Goal: Navigation & Orientation: Find specific page/section

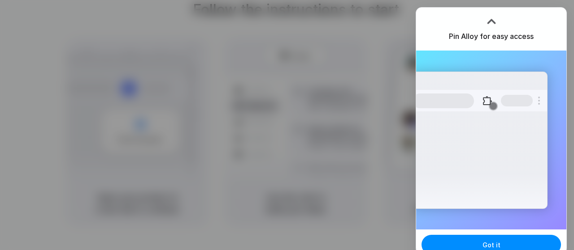
click at [491, 19] on div at bounding box center [490, 21] width 13 height 13
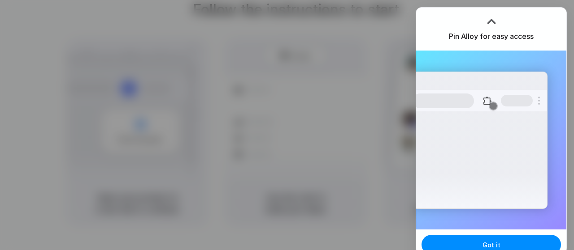
click at [482, 37] on h3 "Pin Alloy for easy access" at bounding box center [491, 36] width 85 height 11
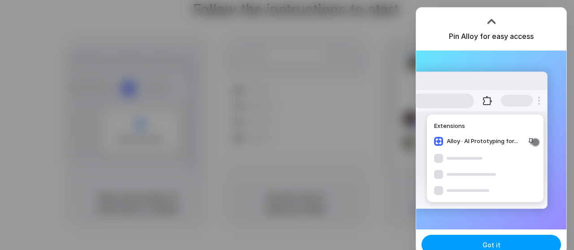
click at [482, 241] on button "Got it" at bounding box center [490, 245] width 139 height 20
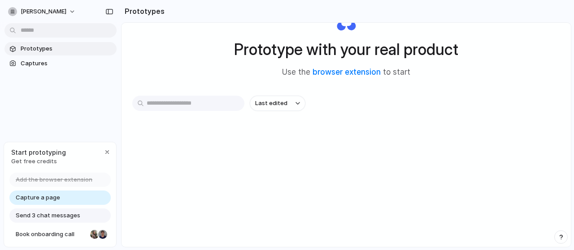
scroll to position [42, 0]
click at [186, 105] on input "text" at bounding box center [188, 102] width 112 height 15
click at [47, 61] on span "Captures" at bounding box center [67, 63] width 92 height 9
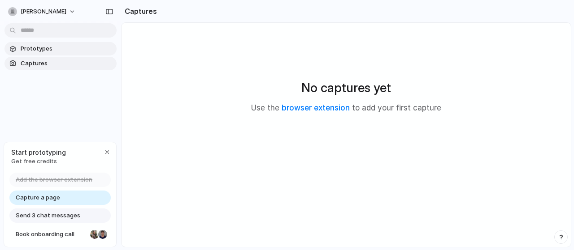
click at [43, 49] on span "Prototypes" at bounding box center [67, 48] width 92 height 9
